Goal: Task Accomplishment & Management: Manage account settings

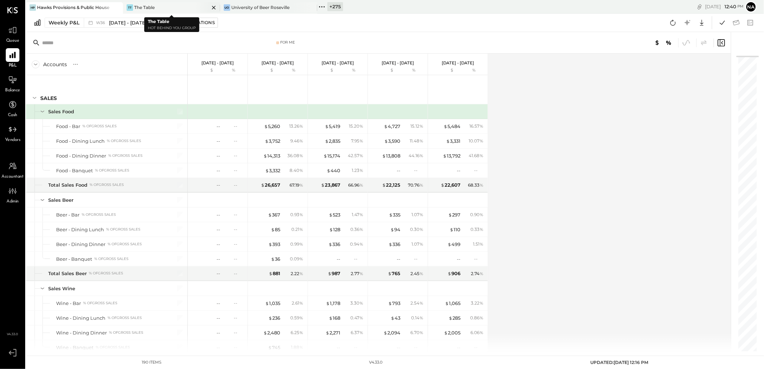
click at [177, 5] on div "TT The Table" at bounding box center [166, 7] width 86 height 6
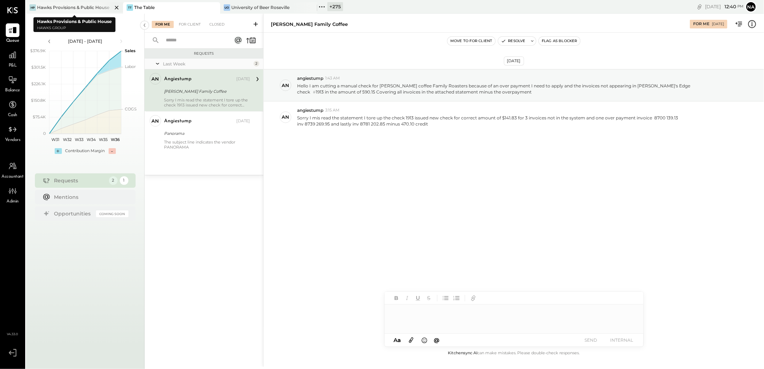
click at [118, 6] on icon at bounding box center [116, 7] width 9 height 9
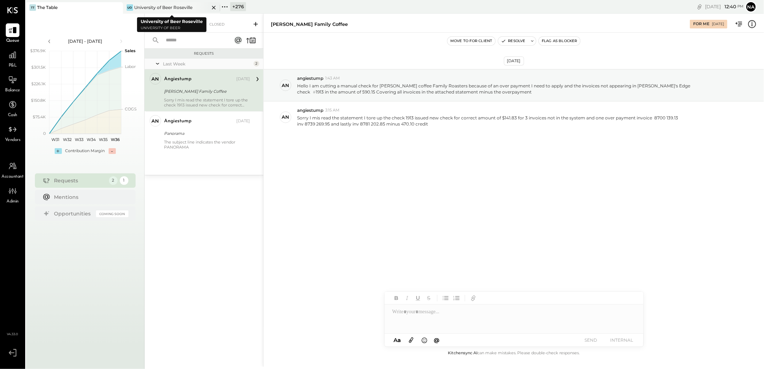
click at [214, 7] on icon at bounding box center [213, 7] width 9 height 9
click at [134, 2] on div "+ 277 Pinned Locations ( 1 ) The Table Zocalo 1500 West Capital [PERSON_NAME] S…" at bounding box center [259, 7] width 272 height 14
click at [134, 4] on div "+ 277" at bounding box center [141, 6] width 16 height 9
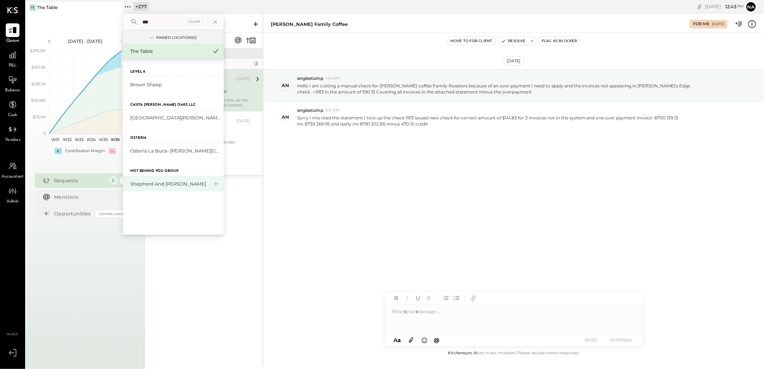
type input "***"
click at [153, 184] on div "Shepherd and [PERSON_NAME]" at bounding box center [169, 184] width 78 height 7
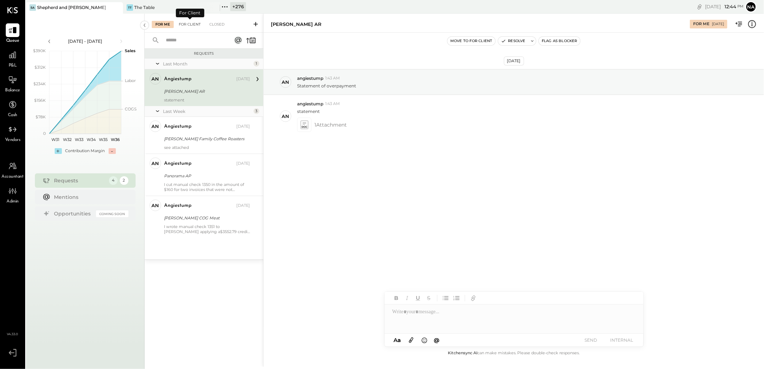
click at [193, 24] on div "For Client" at bounding box center [189, 24] width 29 height 7
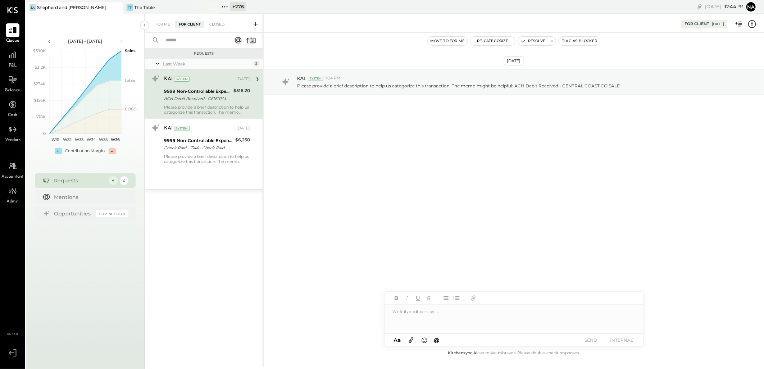
click at [751, 22] on icon at bounding box center [752, 23] width 9 height 9
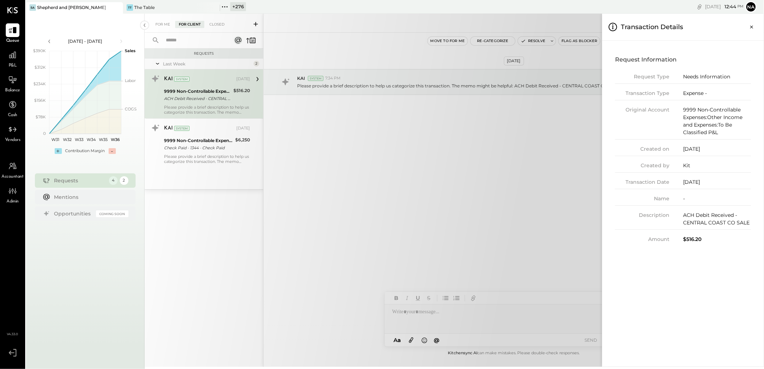
click at [203, 142] on div "For Me For Client Closed Requests Last Week 2 KAI System [DATE] 9999 Non-Contro…" at bounding box center [455, 190] width 620 height 353
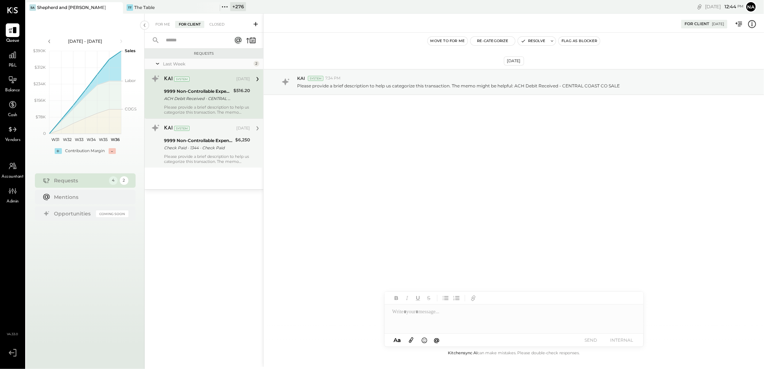
click at [211, 141] on div "9999 Non-Controllable Expenses:Other Income and Expenses:To Be Classified P&L" at bounding box center [198, 140] width 69 height 7
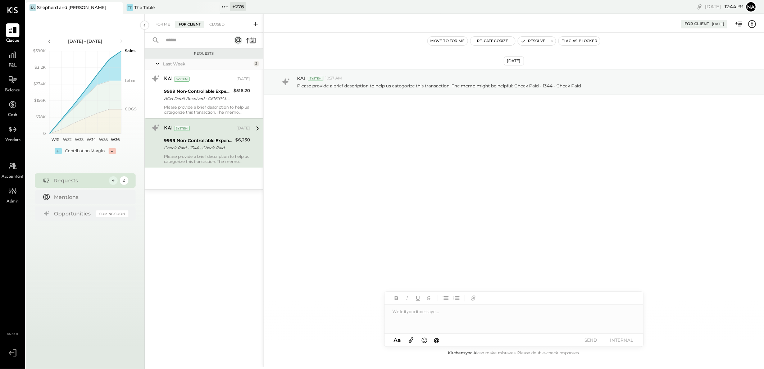
click at [757, 22] on div "For Client [DATE]" at bounding box center [514, 23] width 501 height 14
click at [754, 24] on icon at bounding box center [752, 23] width 9 height 9
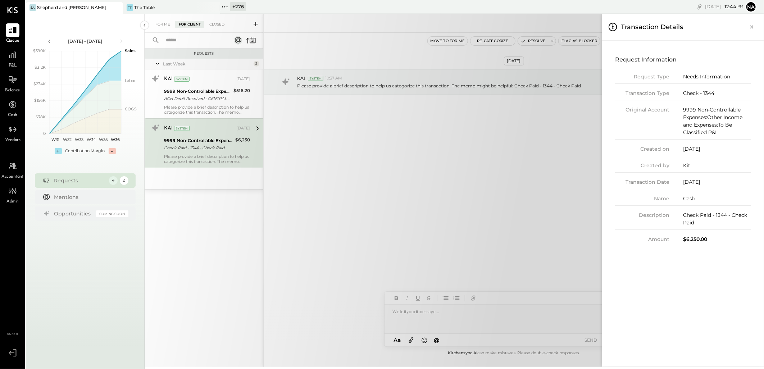
click at [568, 159] on div "For Me For Client Closed Requests Last Week 2 KAI System [DATE] 9999 Non-Contro…" at bounding box center [455, 190] width 620 height 353
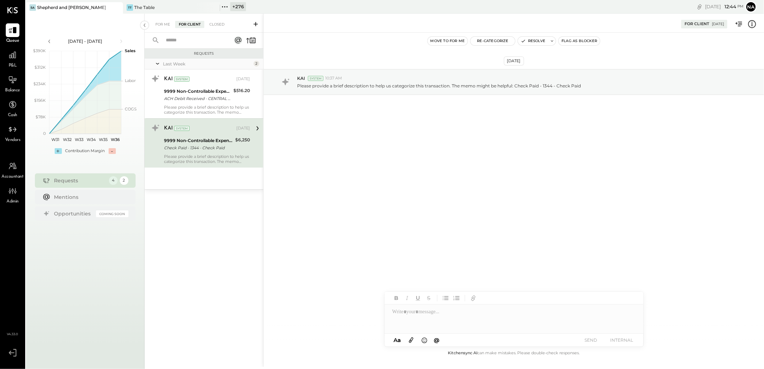
click at [749, 25] on icon at bounding box center [752, 24] width 8 height 8
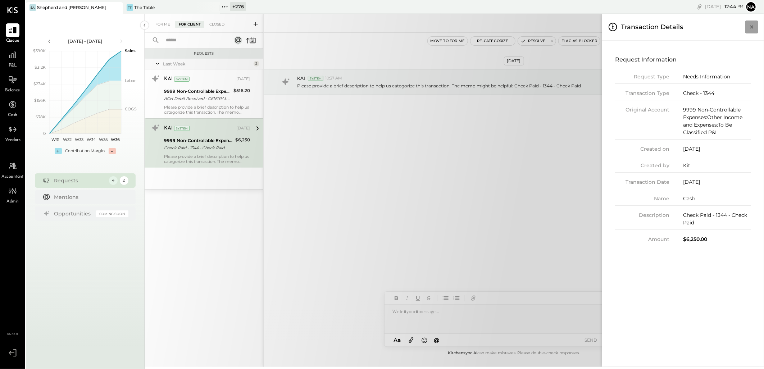
click at [750, 26] on icon "Close panel" at bounding box center [751, 26] width 7 height 7
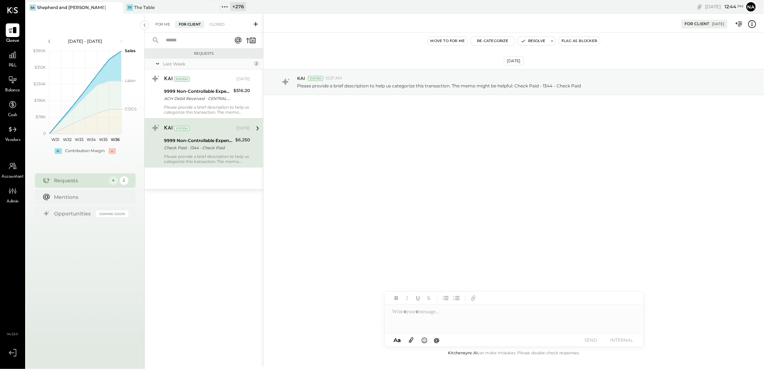
click at [168, 26] on div "For Me" at bounding box center [163, 24] width 22 height 7
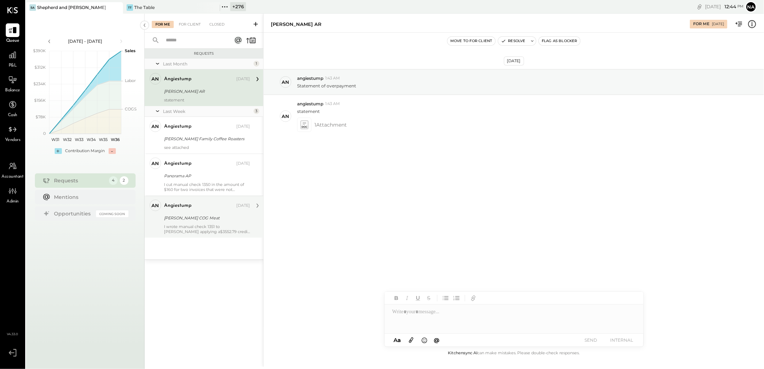
click at [216, 208] on div "angiestump" at bounding box center [199, 205] width 71 height 7
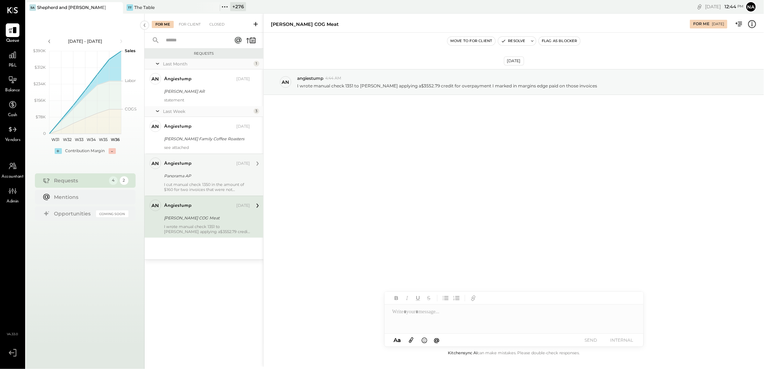
click at [207, 181] on div "angiestump [DATE] Panorama AP I cut manual check 1350 in the amount of $160 for…" at bounding box center [207, 175] width 86 height 35
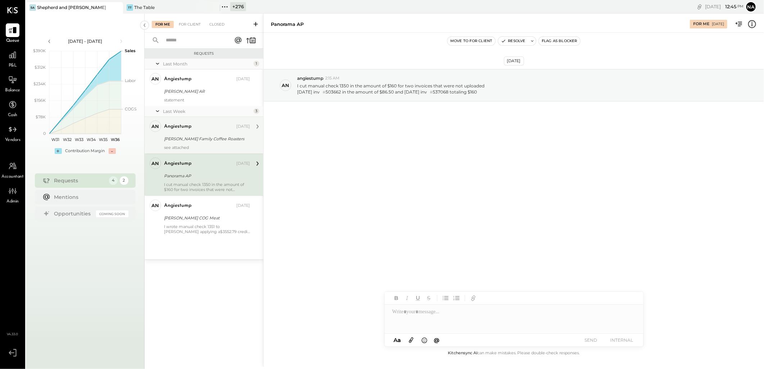
click at [209, 140] on div "[PERSON_NAME] Family Coffee Roasters" at bounding box center [206, 138] width 84 height 7
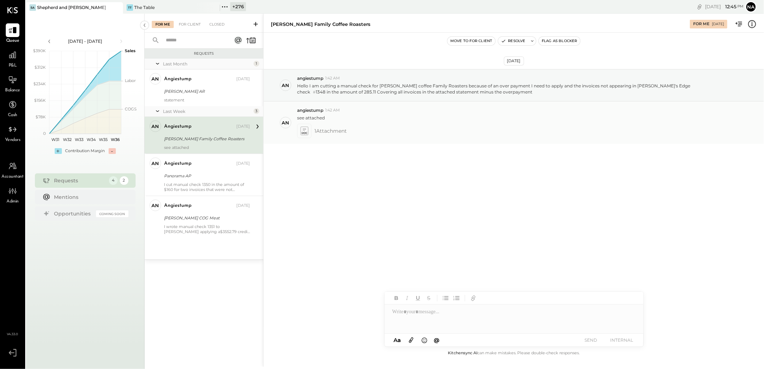
click at [329, 134] on span "1 Attachment" at bounding box center [331, 131] width 32 height 14
click at [306, 131] on icon at bounding box center [304, 131] width 8 height 8
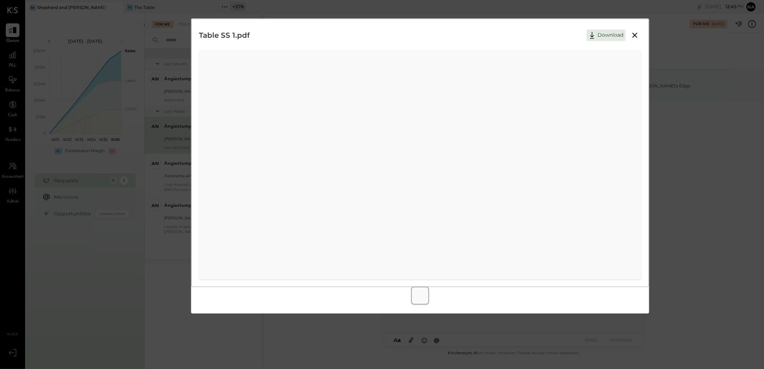
click at [634, 33] on icon at bounding box center [635, 35] width 9 height 9
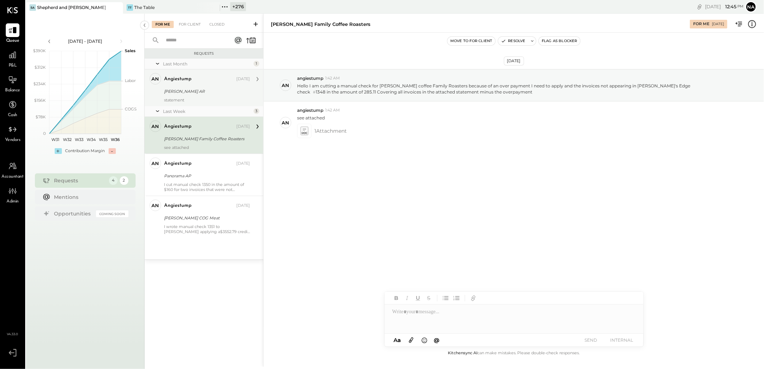
click at [213, 103] on div "an angiestump Owner angiestump [DATE] [PERSON_NAME] AR statement" at bounding box center [204, 87] width 119 height 37
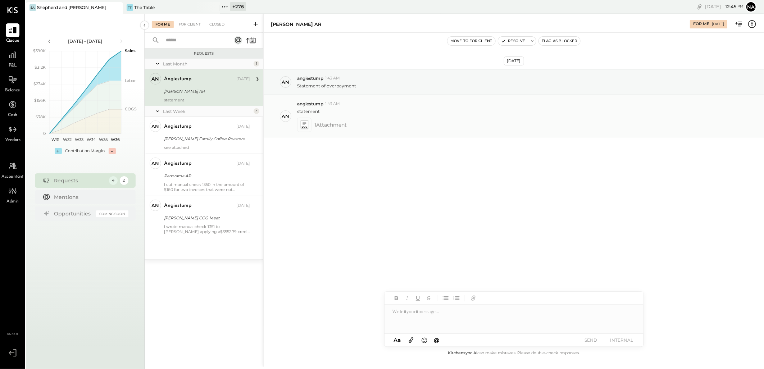
click at [308, 125] on icon at bounding box center [304, 125] width 9 height 10
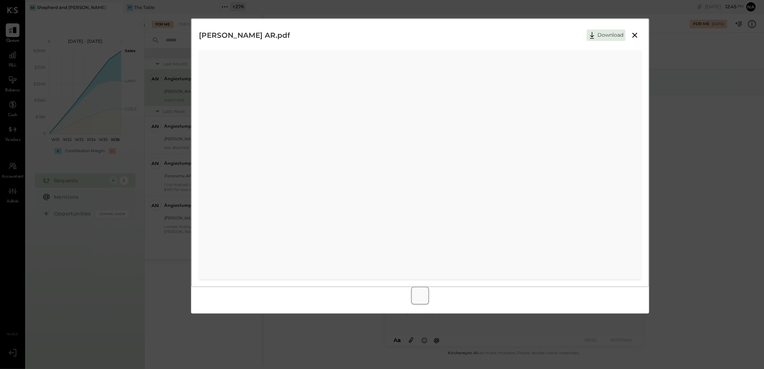
click at [633, 37] on icon at bounding box center [635, 35] width 9 height 9
